Goal: Browse casually: Explore the website without a specific task or goal

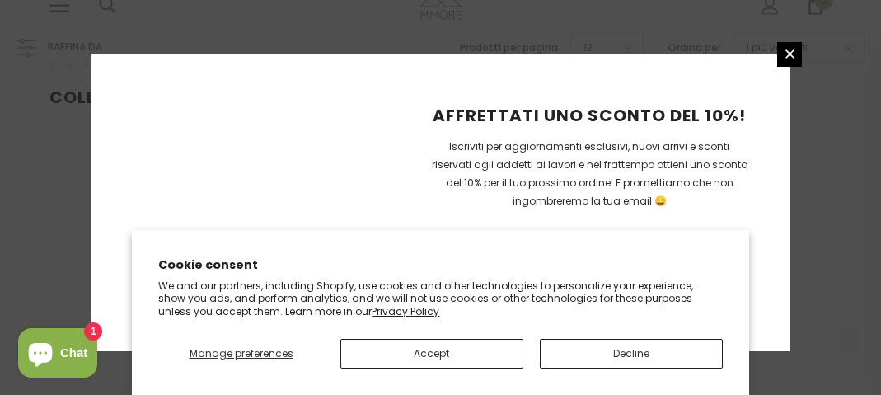
scroll to position [566, 0]
